Goal: Find specific page/section: Find specific page/section

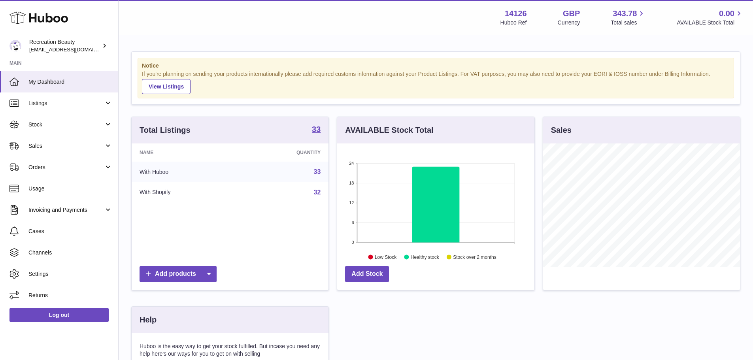
scroll to position [123, 197]
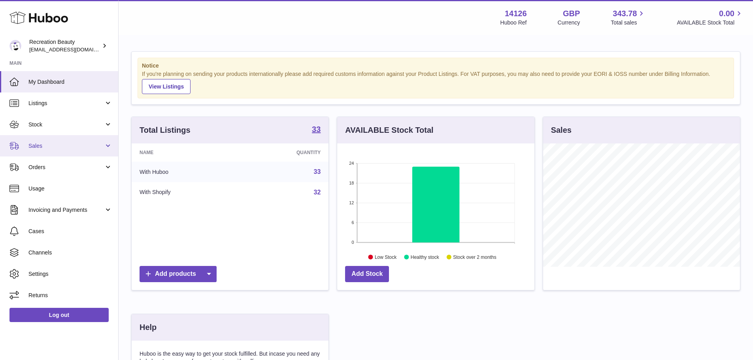
click at [70, 148] on span "Sales" at bounding box center [66, 146] width 76 height 8
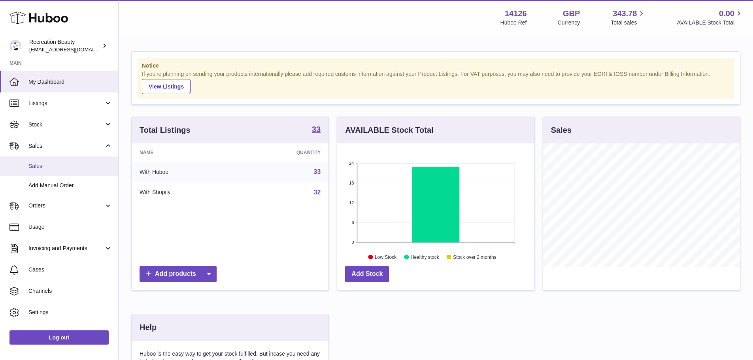
click at [65, 170] on link "Sales" at bounding box center [59, 166] width 118 height 19
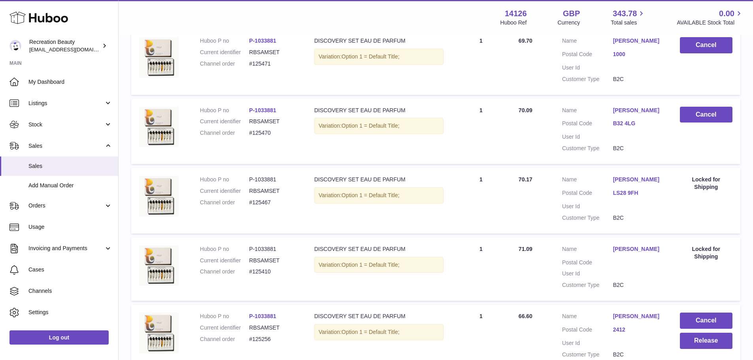
scroll to position [39, 0]
